Goal: Task Accomplishment & Management: Manage account settings

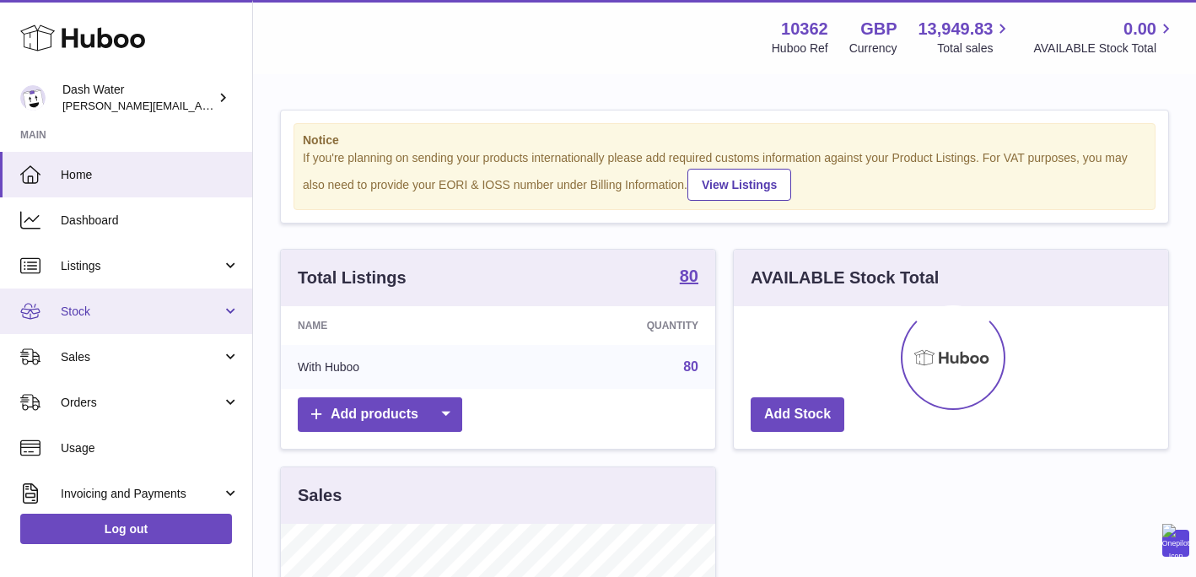
scroll to position [263, 434]
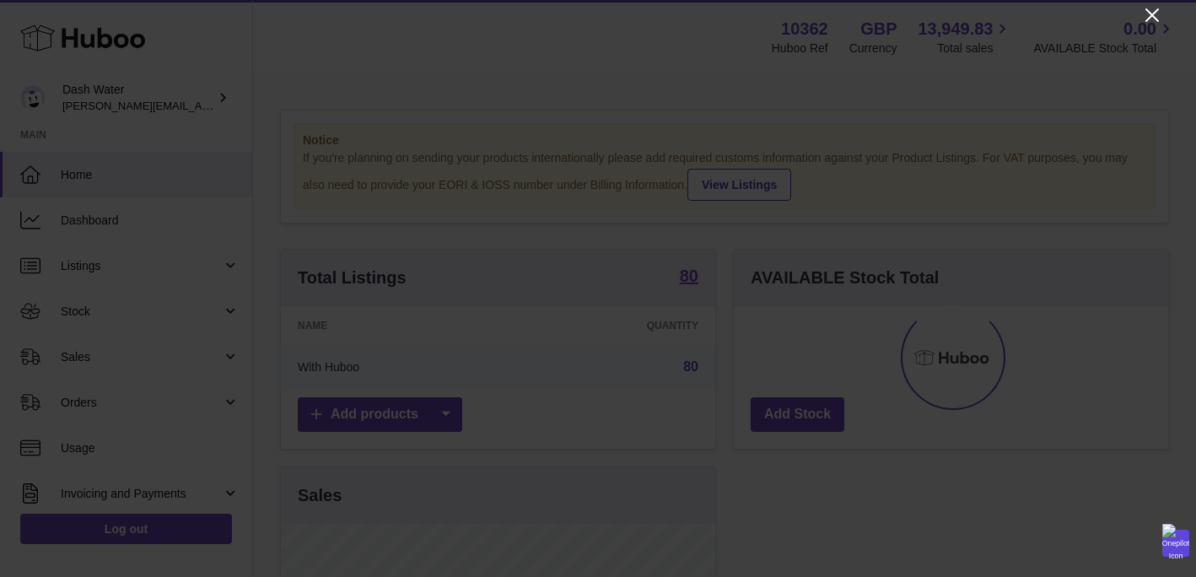
click at [1157, 9] on icon "Close" at bounding box center [1151, 14] width 13 height 13
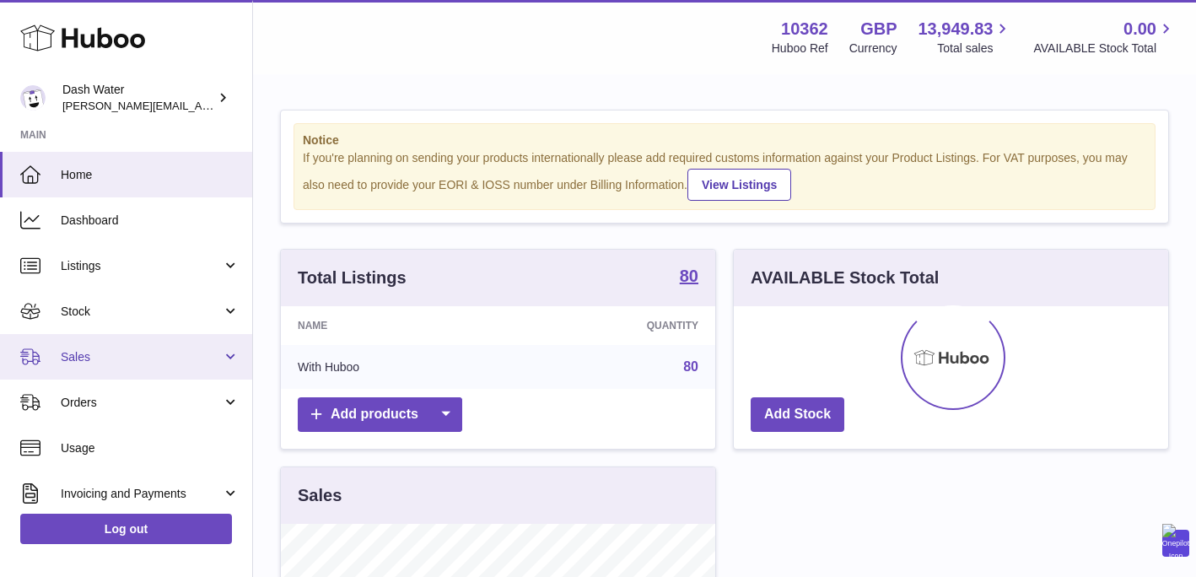
click at [67, 358] on span "Sales" at bounding box center [141, 357] width 161 height 16
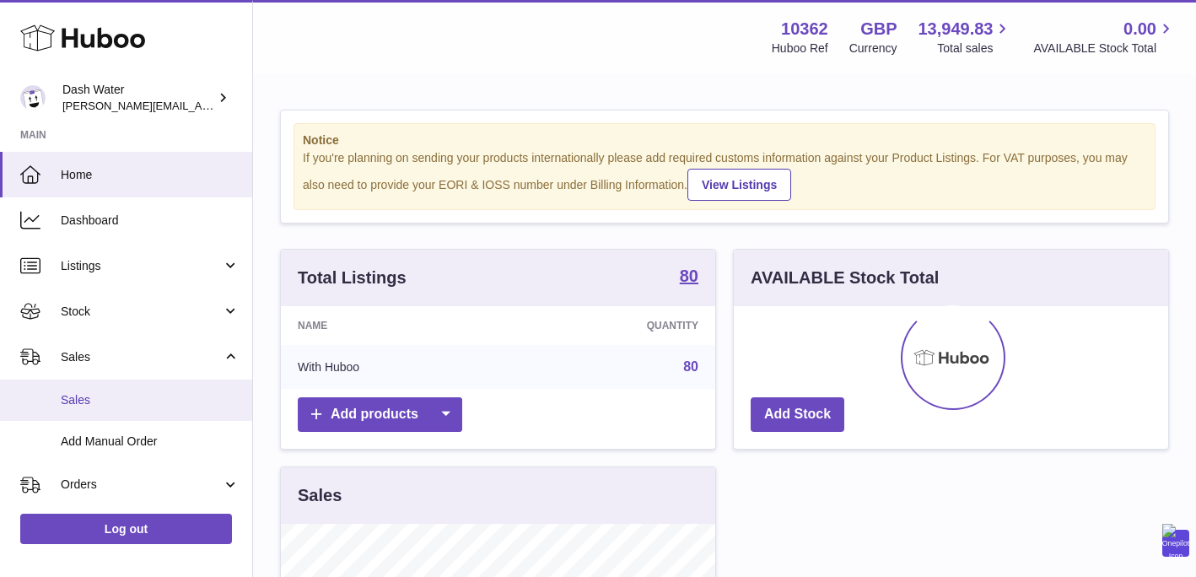
click at [78, 389] on link "Sales" at bounding box center [126, 400] width 252 height 41
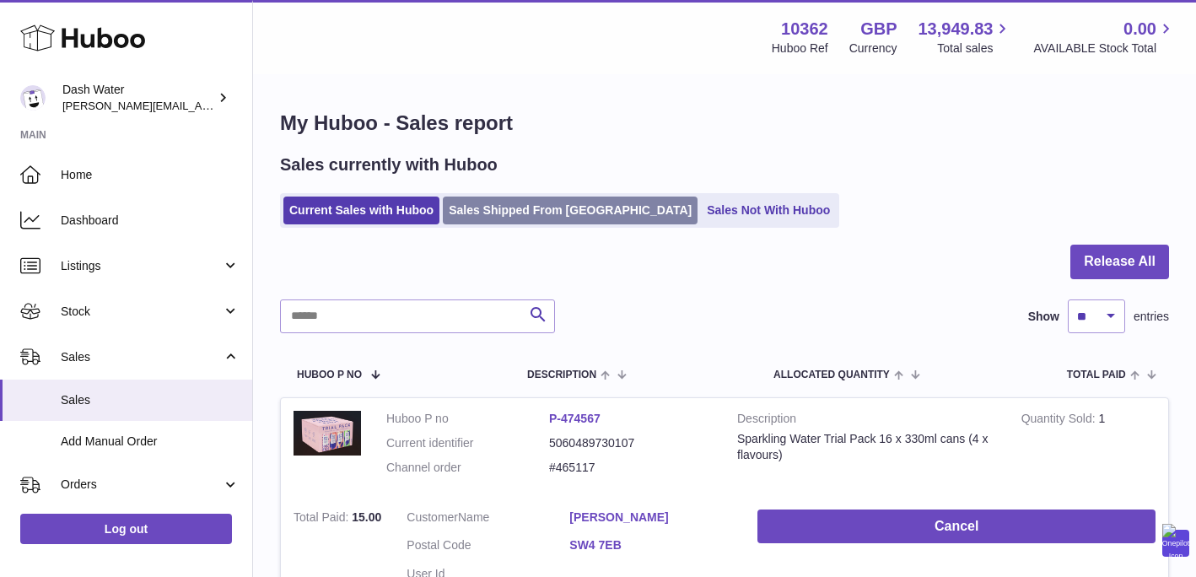
click at [499, 211] on link "Sales Shipped From Huboo" at bounding box center [570, 211] width 255 height 28
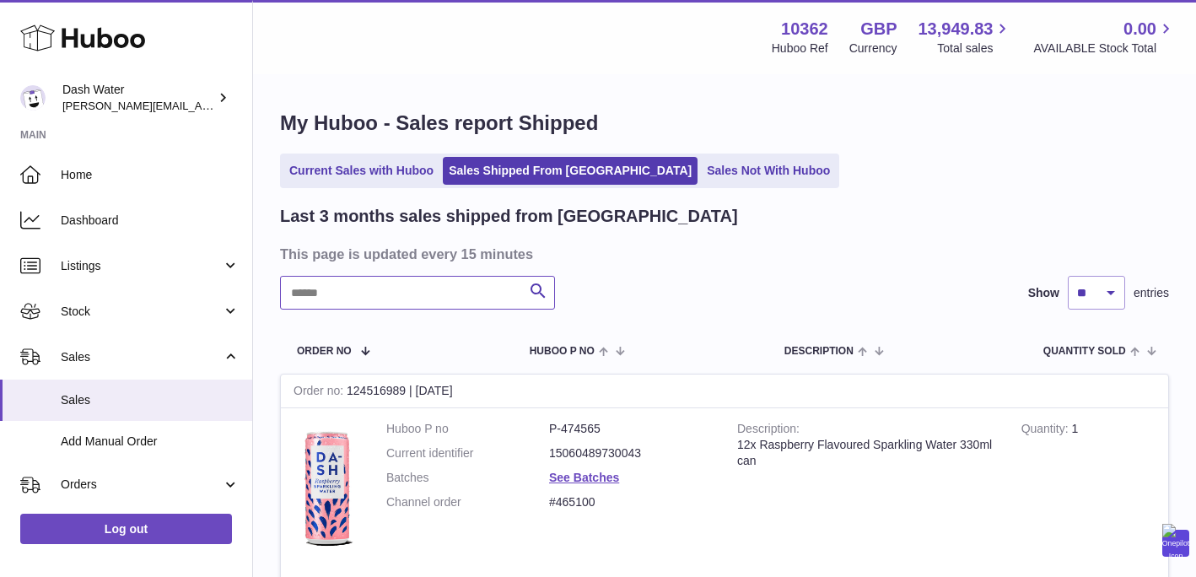
click at [416, 300] on input "text" at bounding box center [417, 293] width 275 height 34
paste input "******"
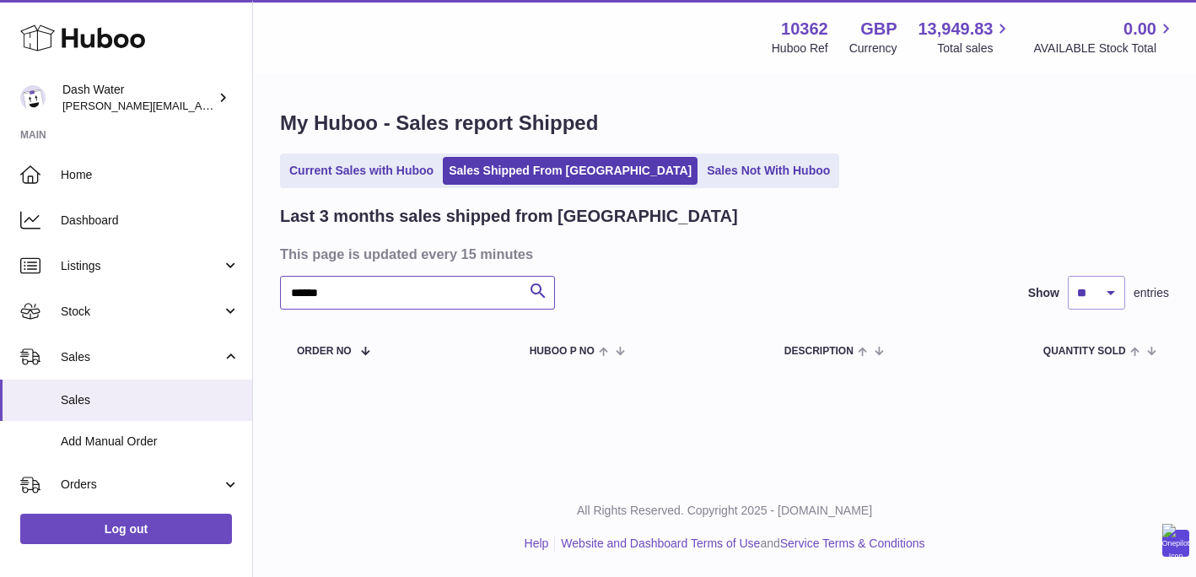
type input "******"
click at [361, 162] on link "Current Sales with Huboo" at bounding box center [361, 171] width 156 height 28
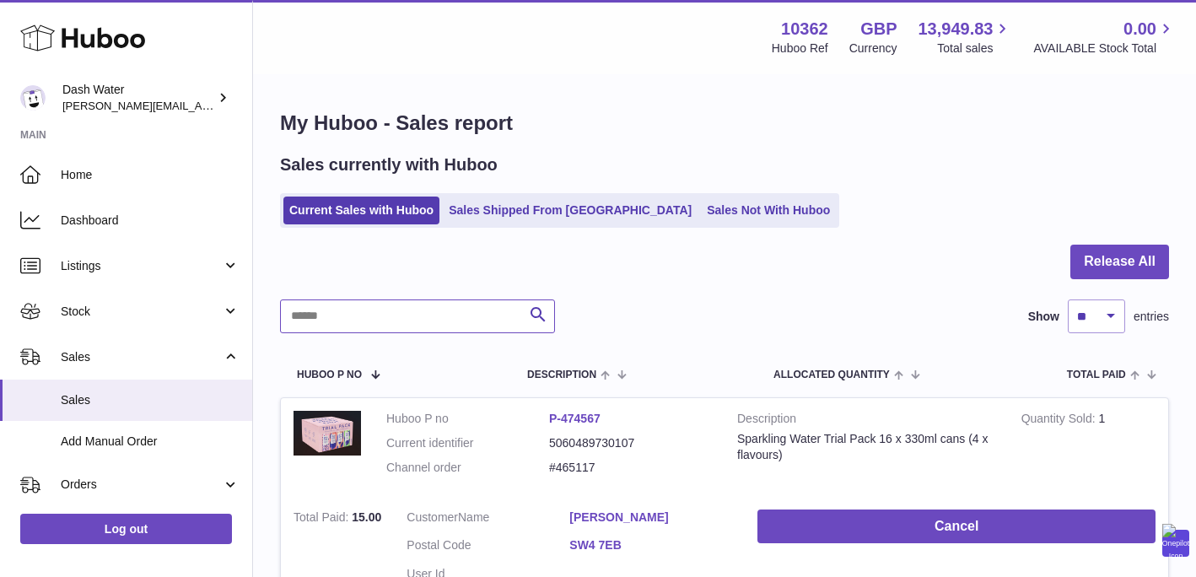
click at [358, 318] on input "text" at bounding box center [417, 316] width 275 height 34
paste input "******"
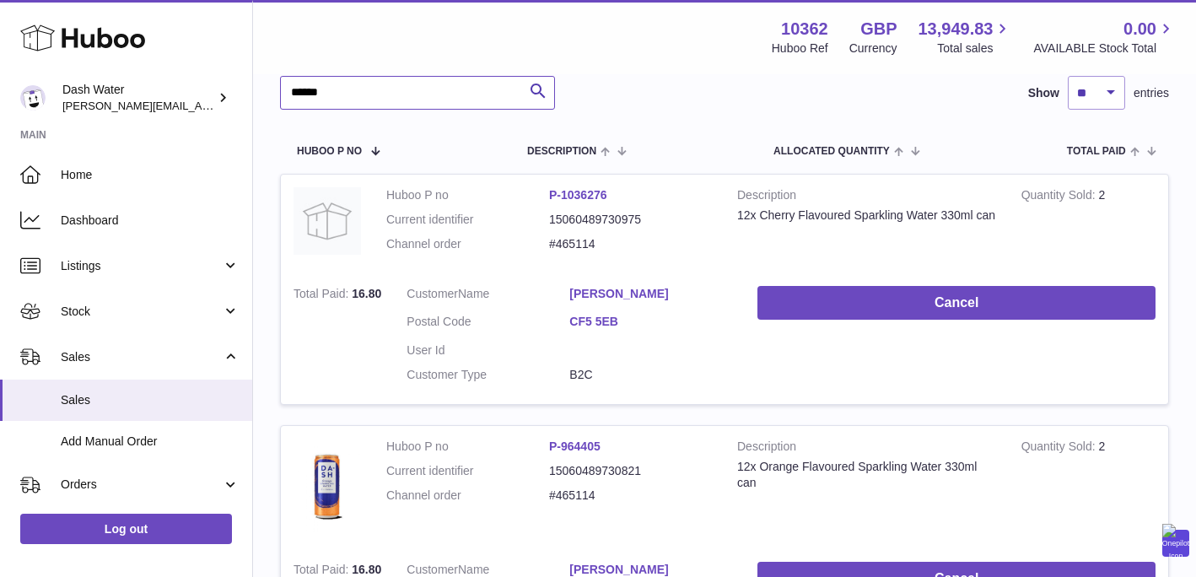
scroll to position [239, 0]
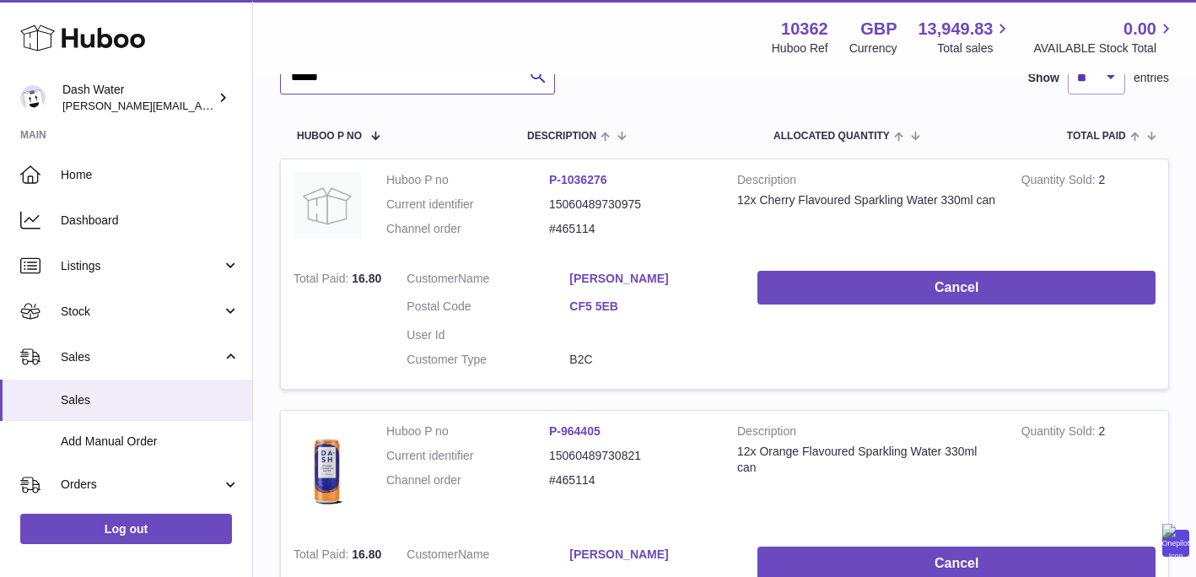
type input "******"
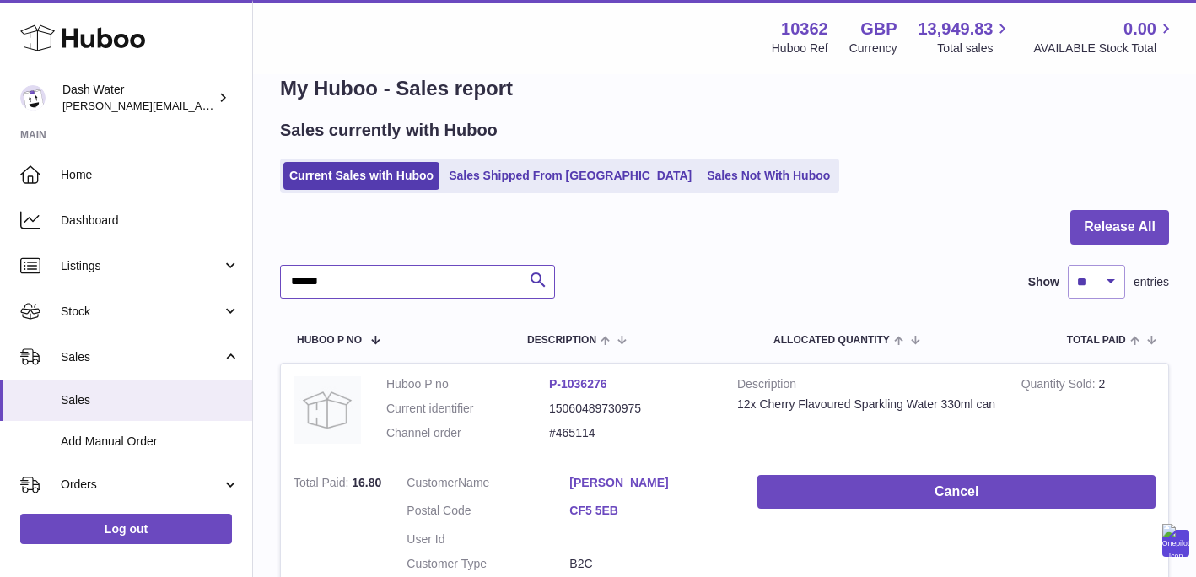
scroll to position [0, 0]
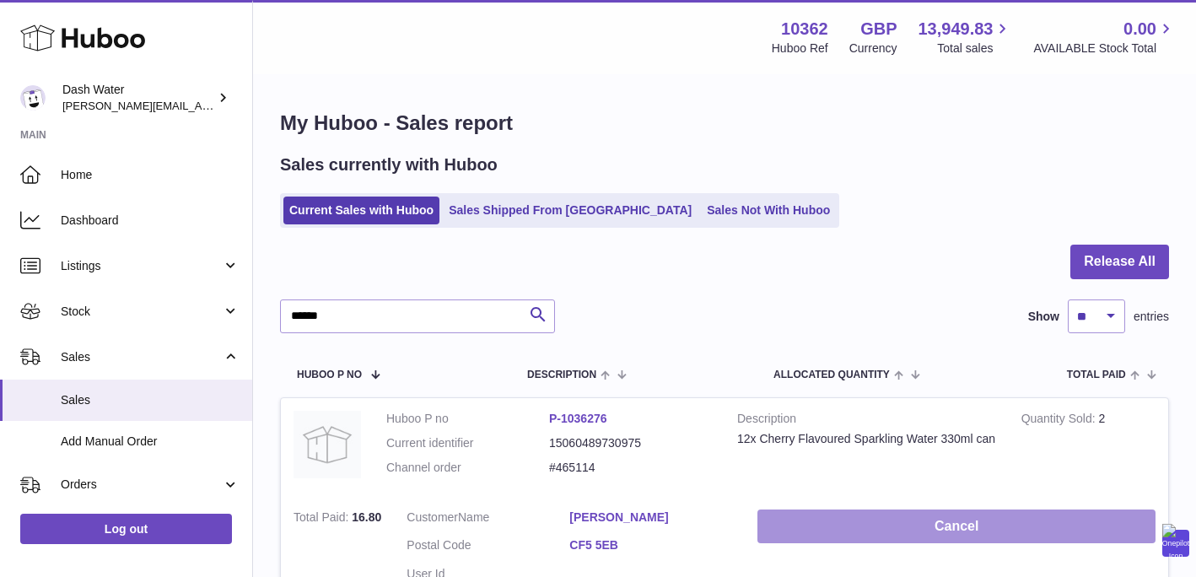
click at [918, 524] on button "Cancel" at bounding box center [956, 526] width 398 height 35
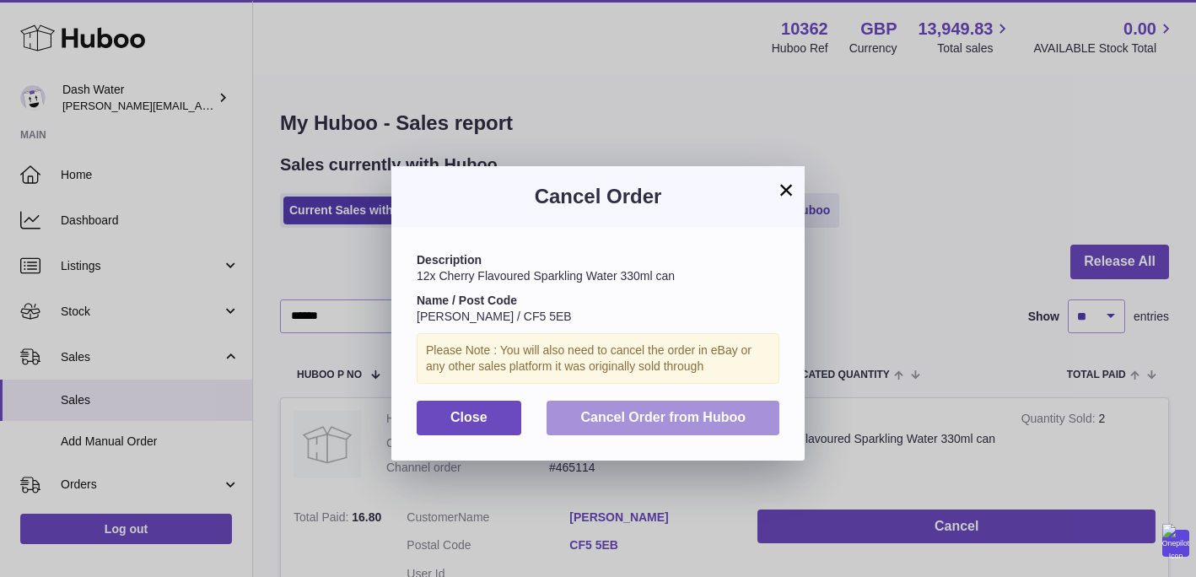
click at [670, 411] on span "Cancel Order from Huboo" at bounding box center [662, 417] width 165 height 14
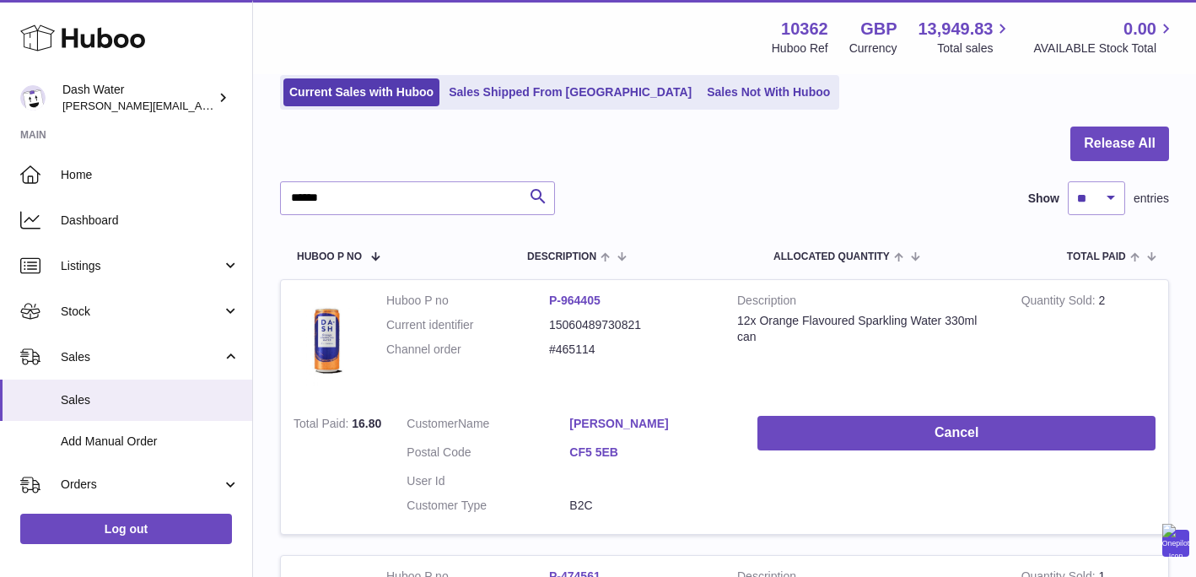
scroll to position [204, 0]
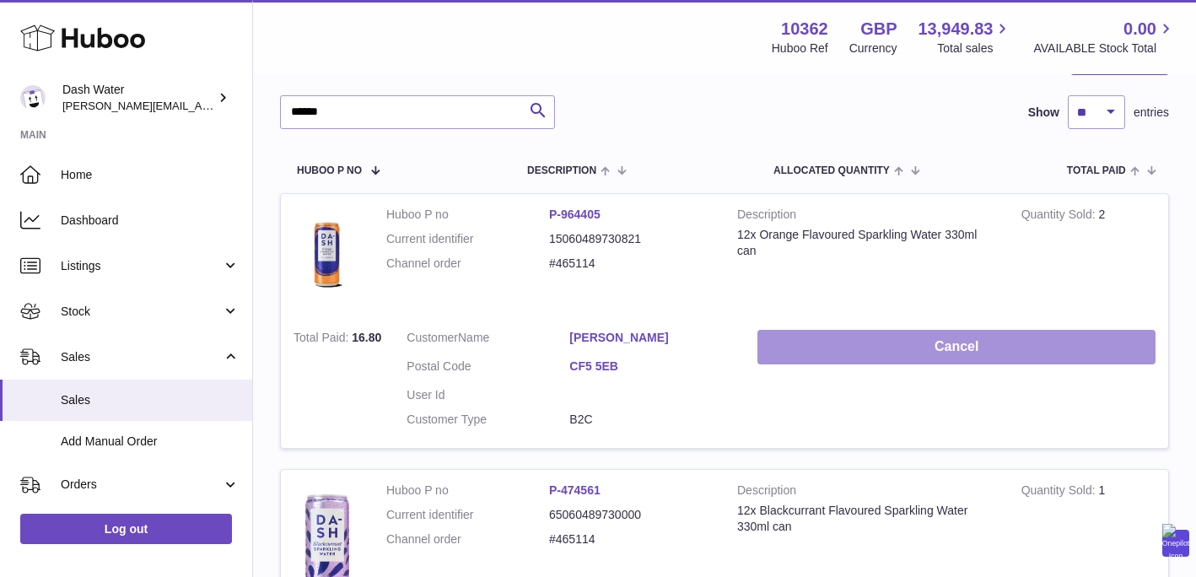
click at [935, 345] on button "Cancel" at bounding box center [956, 347] width 398 height 35
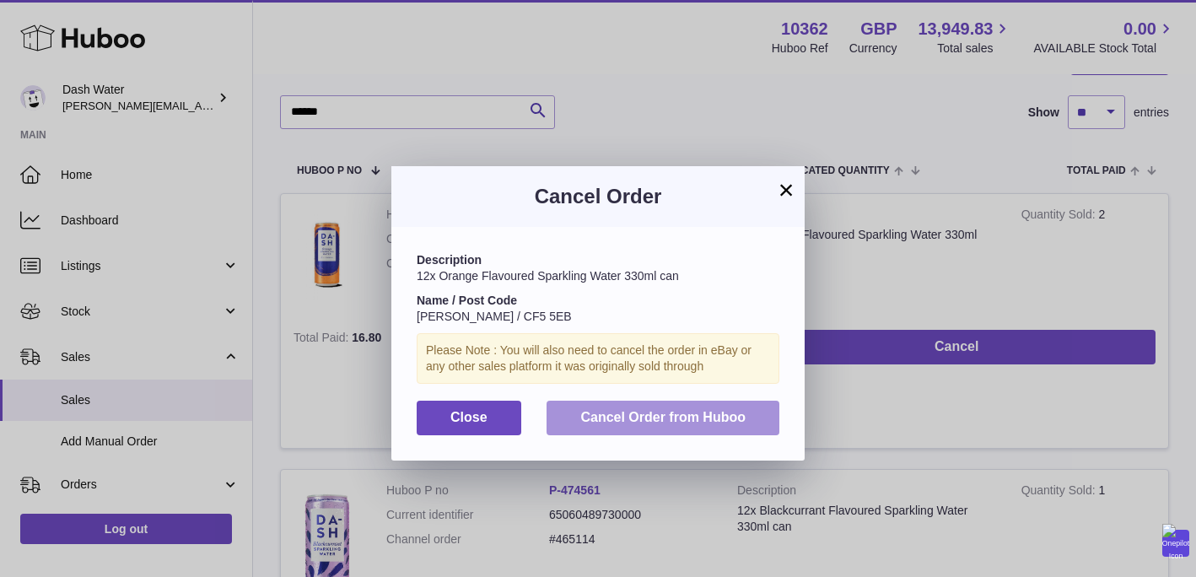
click at [629, 422] on span "Cancel Order from Huboo" at bounding box center [662, 417] width 165 height 14
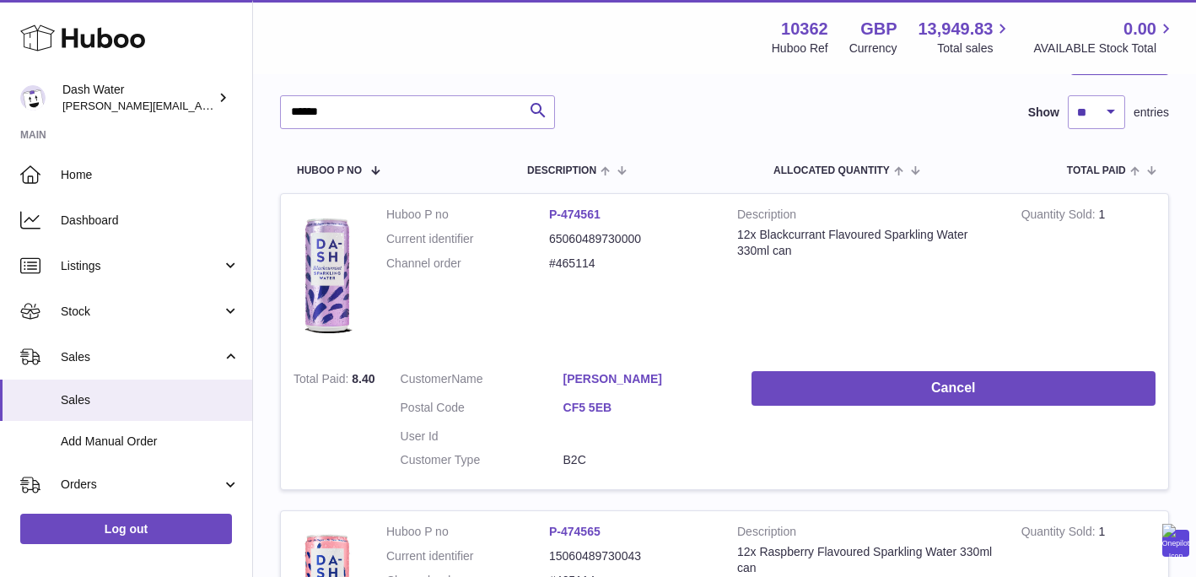
click at [924, 367] on td "Cancel" at bounding box center [953, 424] width 429 height 132
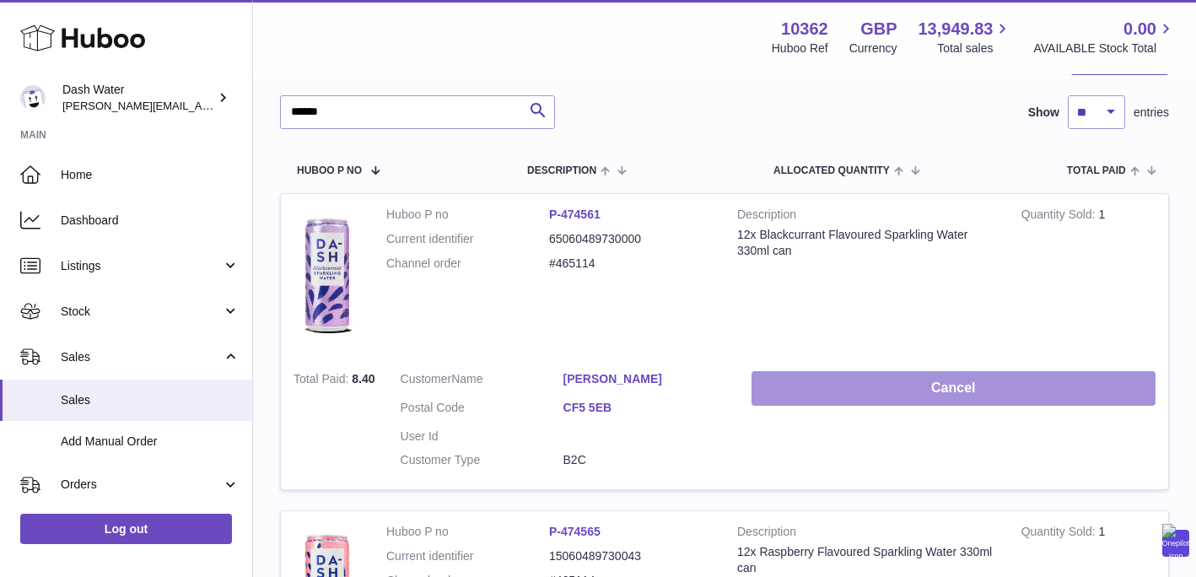
click at [924, 384] on button "Cancel" at bounding box center [954, 388] width 404 height 35
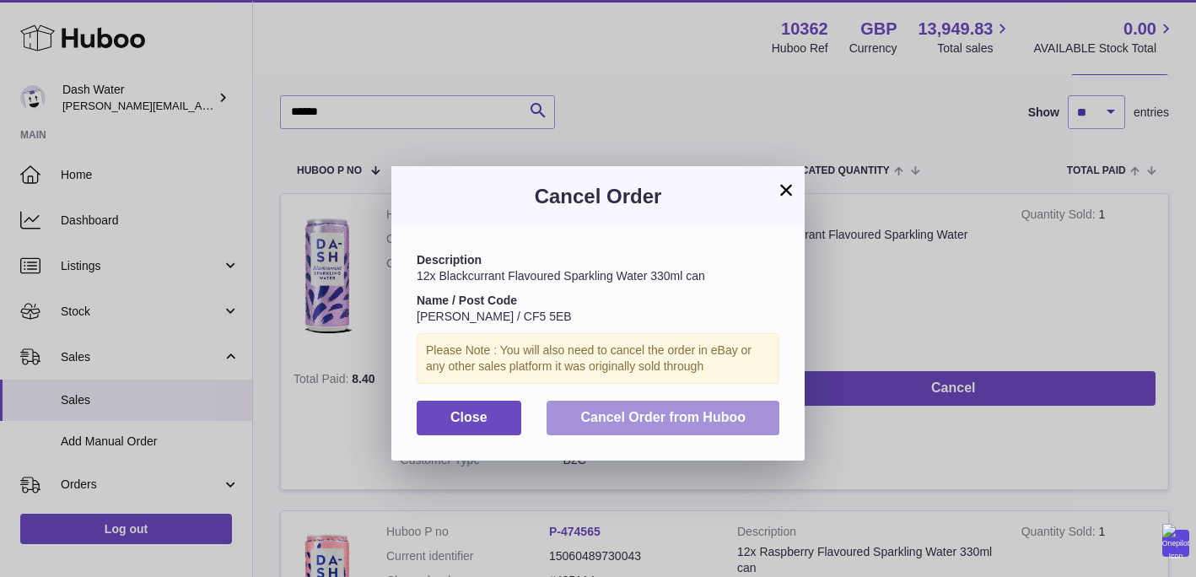
click at [706, 431] on button "Cancel Order from Huboo" at bounding box center [663, 418] width 233 height 35
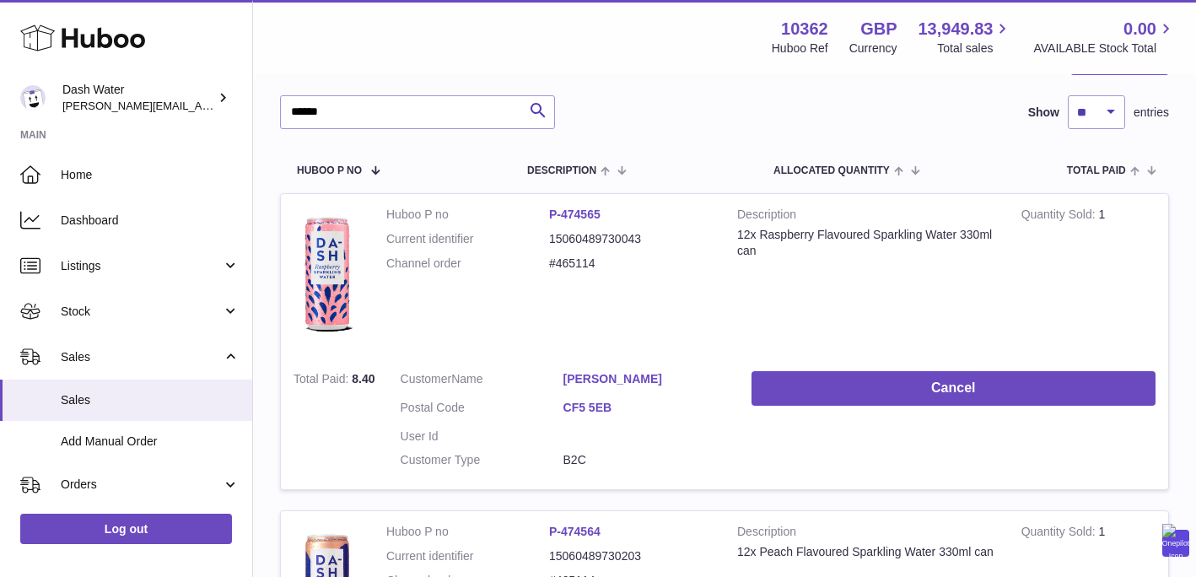
scroll to position [242, 0]
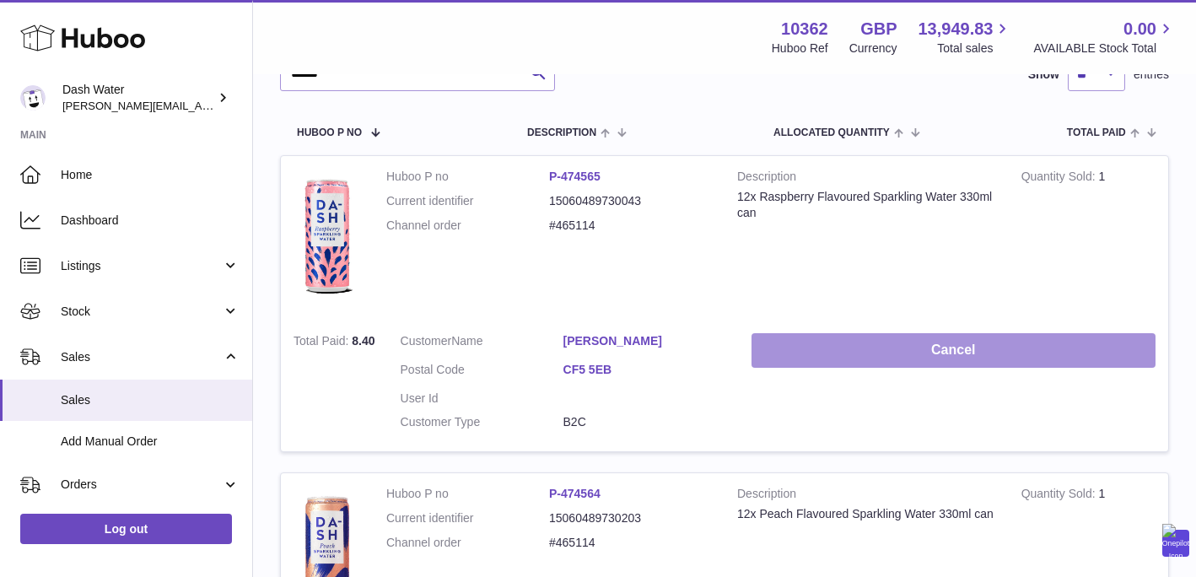
click at [919, 358] on button "Cancel" at bounding box center [954, 350] width 404 height 35
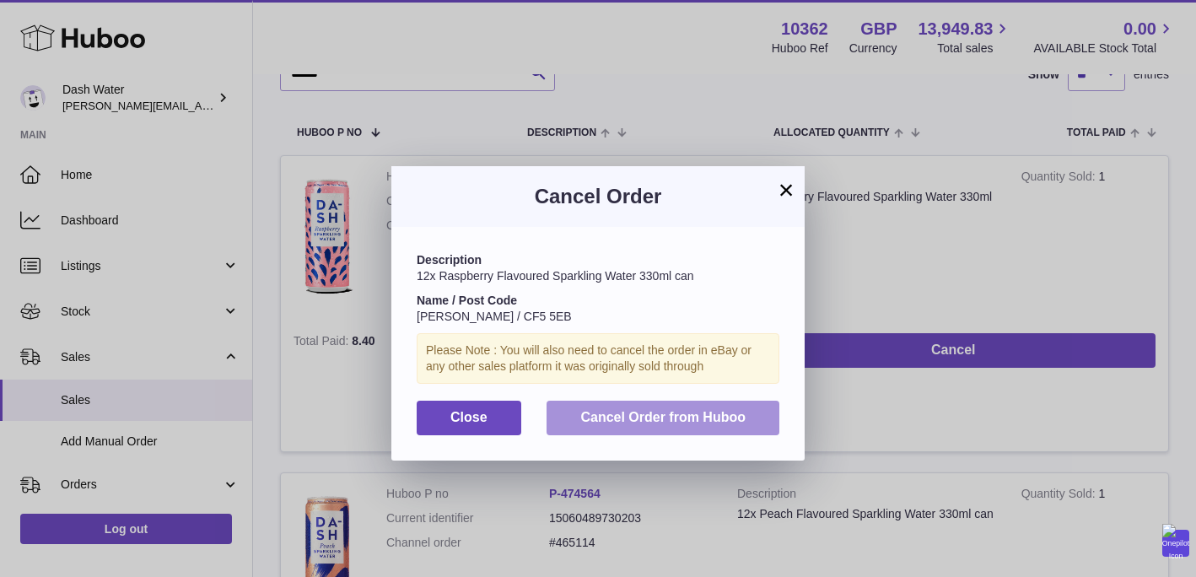
click at [703, 425] on button "Cancel Order from Huboo" at bounding box center [663, 418] width 233 height 35
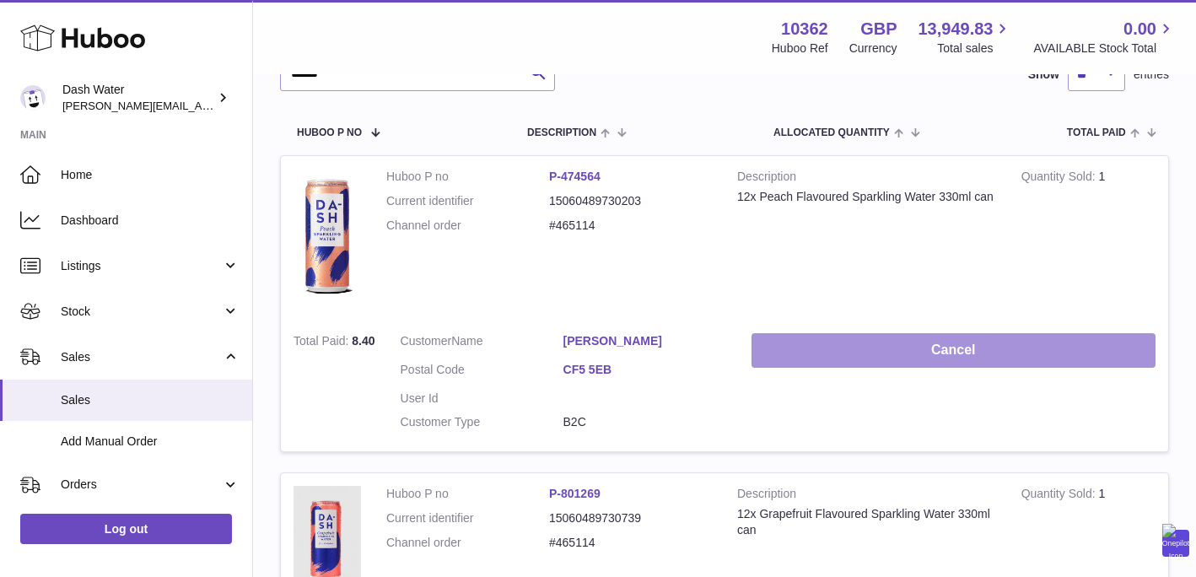
click at [916, 348] on button "Cancel" at bounding box center [954, 350] width 404 height 35
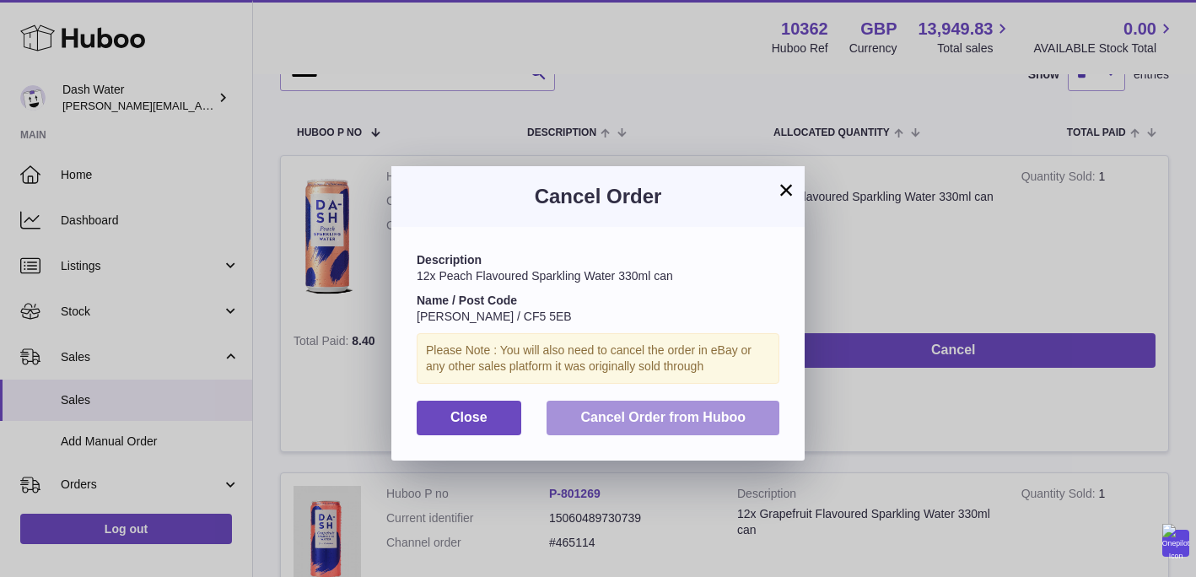
click at [693, 413] on span "Cancel Order from Huboo" at bounding box center [662, 417] width 165 height 14
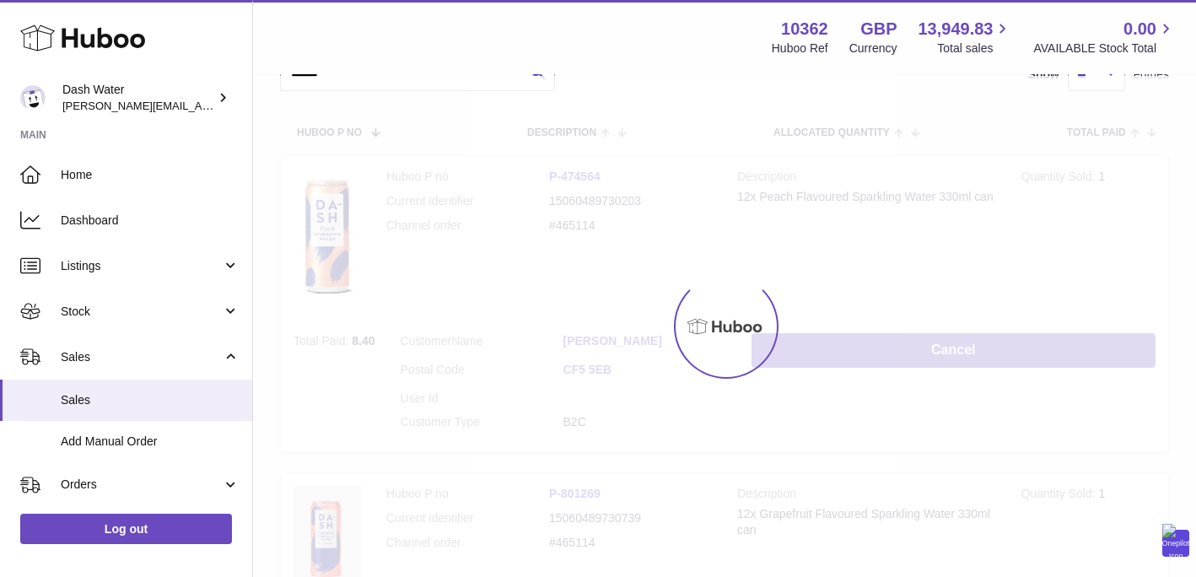
scroll to position [241, 0]
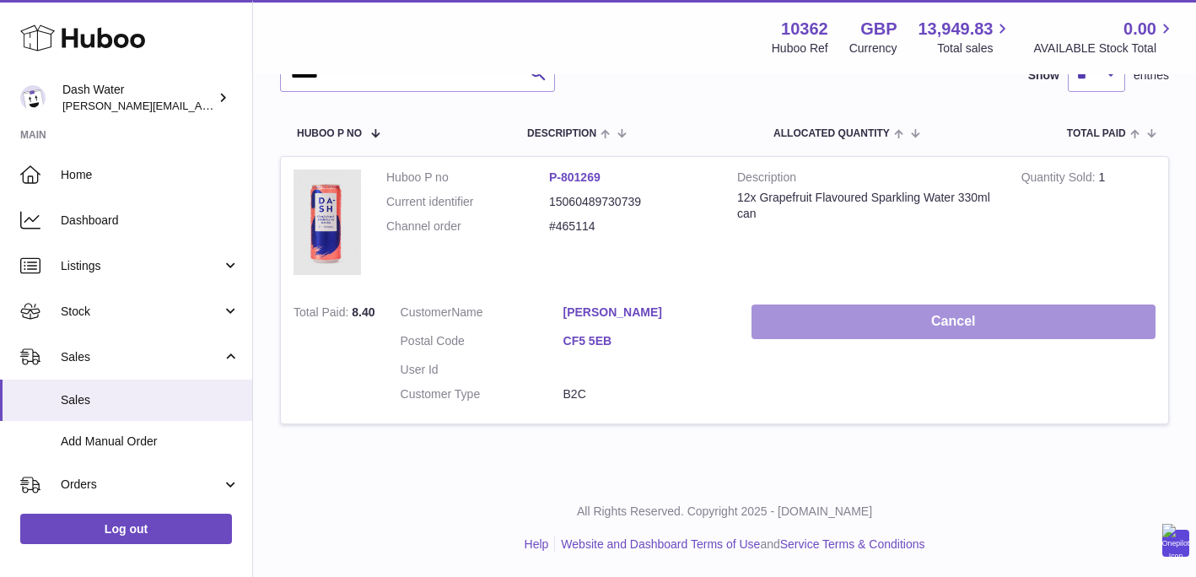
click at [935, 330] on button "Cancel" at bounding box center [954, 322] width 404 height 35
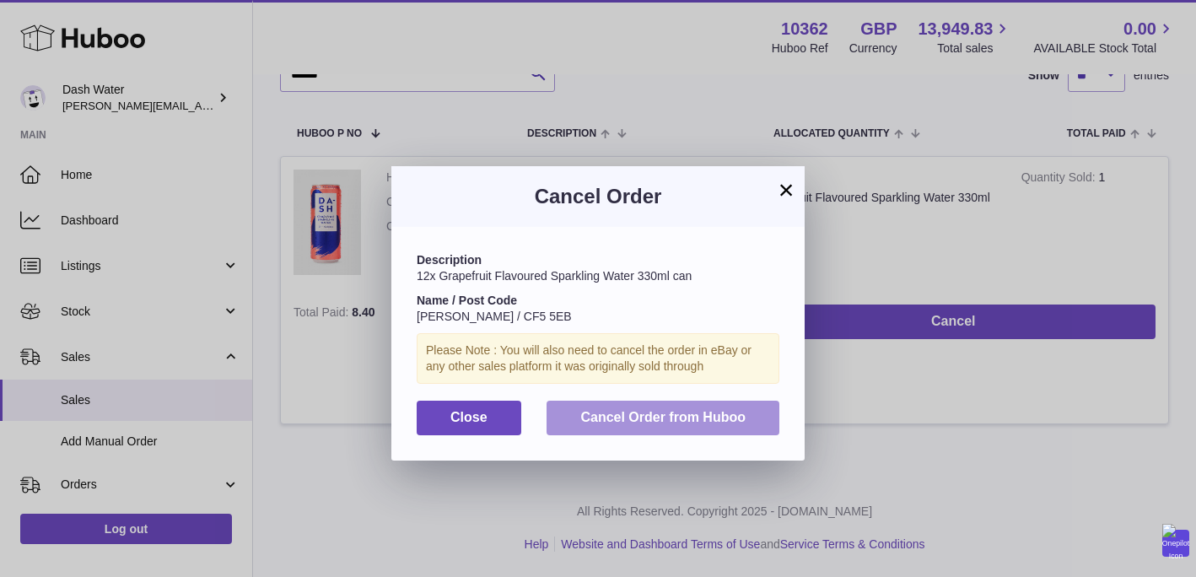
click at [742, 418] on span "Cancel Order from Huboo" at bounding box center [662, 417] width 165 height 14
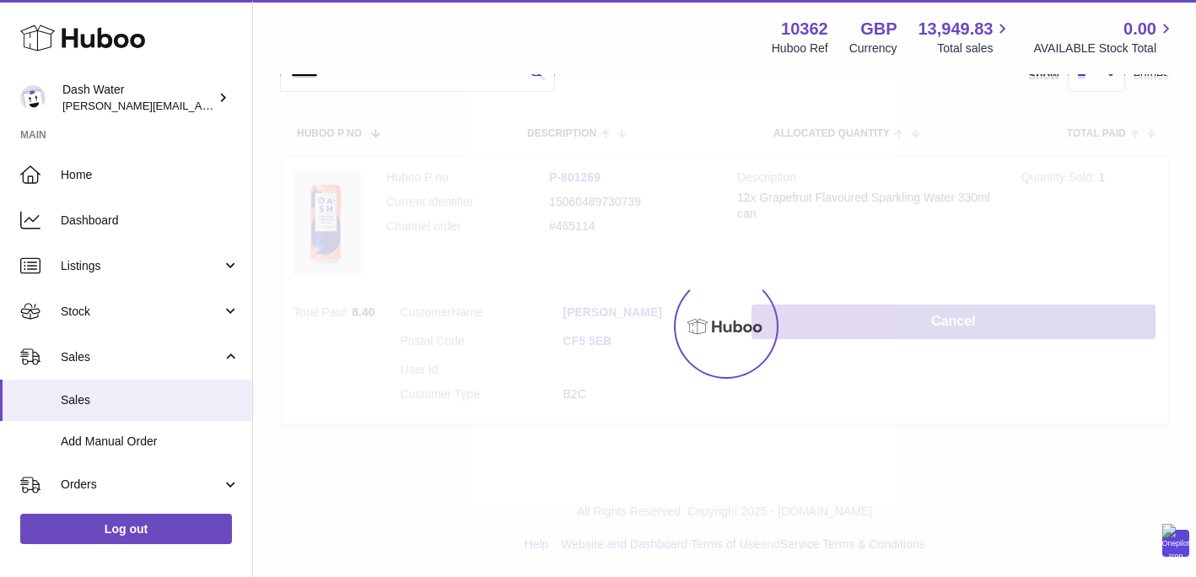
scroll to position [0, 0]
